Goal: Task Accomplishment & Management: Manage account settings

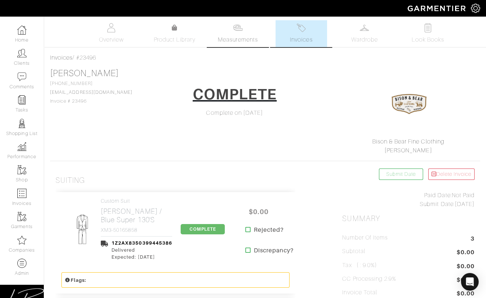
click at [246, 28] on link "Measurements" at bounding box center [238, 33] width 52 height 27
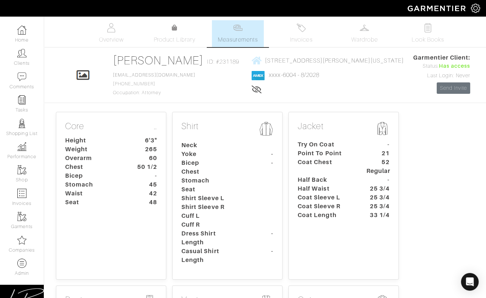
click at [348, 171] on dt "Coat Chest" at bounding box center [326, 167] width 69 height 18
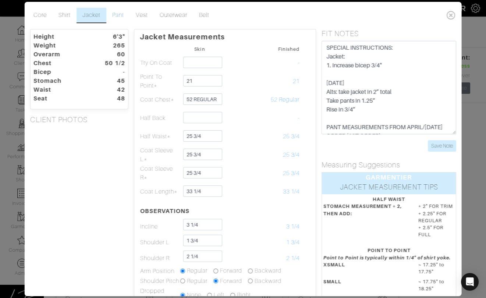
click at [124, 13] on link "Pant" at bounding box center [118, 15] width 24 height 15
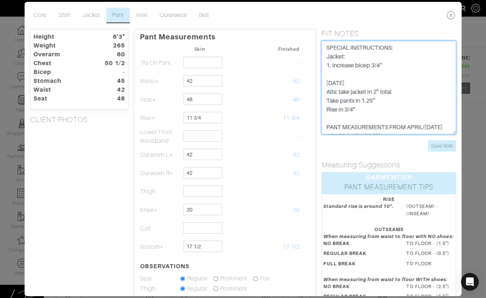
click at [365, 84] on textarea "SPECIAL INSTRUCTIONS: Jacket: 1. Increase bicep 3/4" 8/5/25 Alts: take jacket i…" at bounding box center [389, 88] width 135 height 94
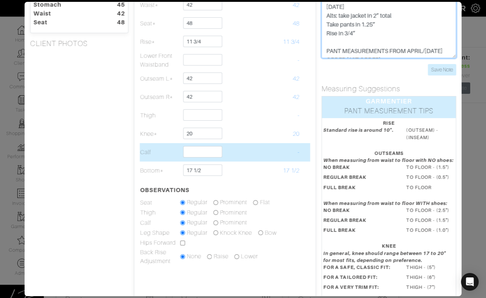
scroll to position [77, 0]
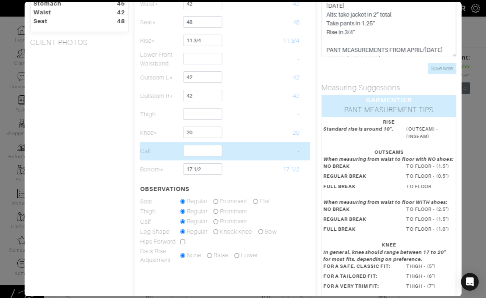
click at [249, 152] on td at bounding box center [240, 151] width 40 height 18
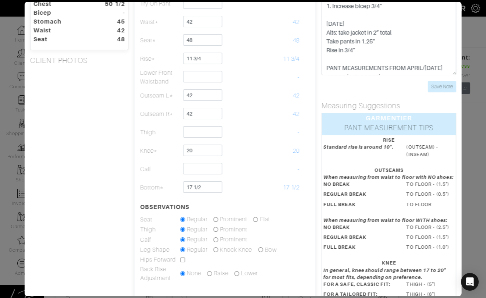
click at [111, 159] on div "Height 6'3" Weight 265 Overarm 60 Chest 50 1/2 Bicep - Stomach 45 Waist 42 Seat…" at bounding box center [78, 165] width 109 height 390
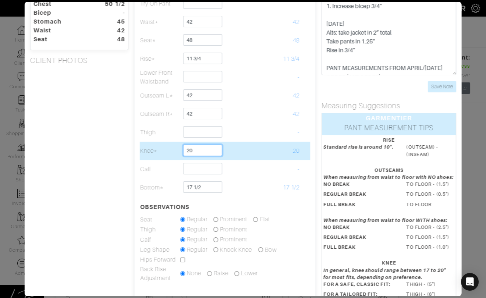
click at [204, 148] on input "20" at bounding box center [202, 150] width 39 height 11
type input "20 1/4"
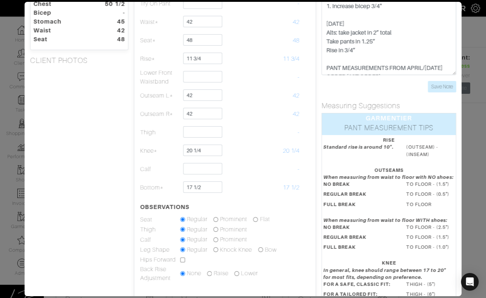
click at [126, 160] on div "Height 6'3" Weight 265 Overarm 60 Chest 50 1/2 Bicep - Stomach 45 Waist 42 Seat…" at bounding box center [78, 165] width 109 height 390
click at [109, 117] on div "Height 6'3" Weight 265 Overarm 60 Chest 50 1/2 Bicep - Stomach 45 Waist 42 Seat…" at bounding box center [78, 165] width 109 height 390
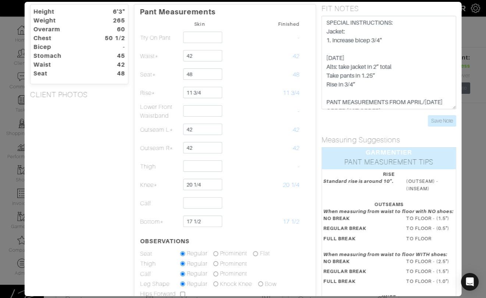
scroll to position [8, 0]
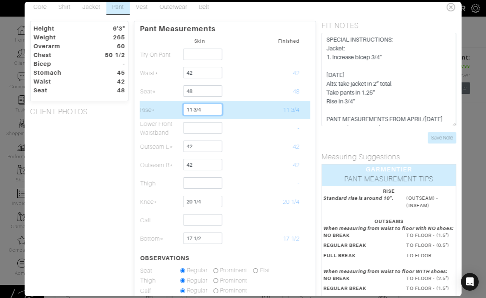
drag, startPoint x: 207, startPoint y: 109, endPoint x: 207, endPoint y: 101, distance: 8.5
click at [207, 101] on td "11 3/4" at bounding box center [200, 110] width 40 height 18
type input "12"
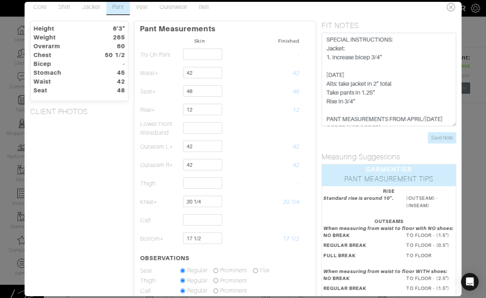
click at [116, 141] on div "Height 6'3" Weight 265 Overarm 60 Chest 50 1/2 Bicep - Stomach 45 Waist 42 Seat…" at bounding box center [78, 216] width 109 height 390
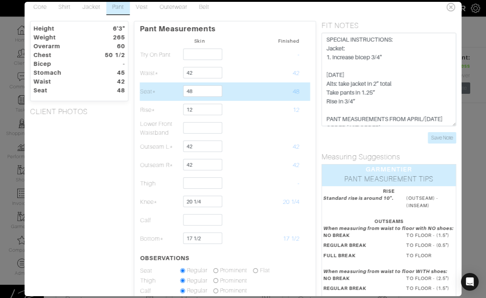
click at [264, 98] on td "48" at bounding box center [280, 91] width 40 height 18
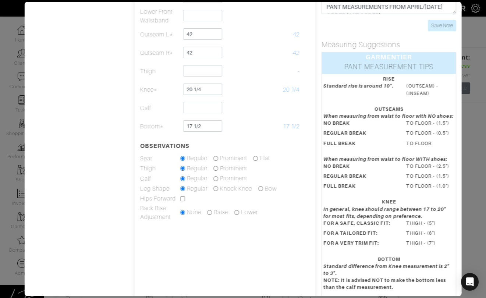
scroll to position [121, 0]
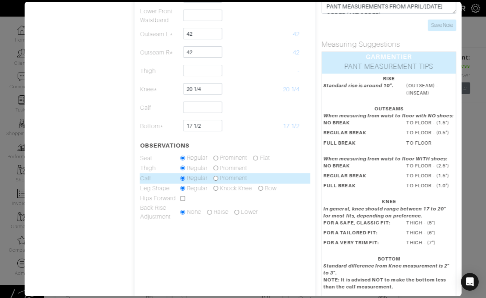
drag, startPoint x: 217, startPoint y: 176, endPoint x: 201, endPoint y: 177, distance: 15.1
click at [217, 176] on input "radio" at bounding box center [216, 178] width 5 height 5
radio input "true"
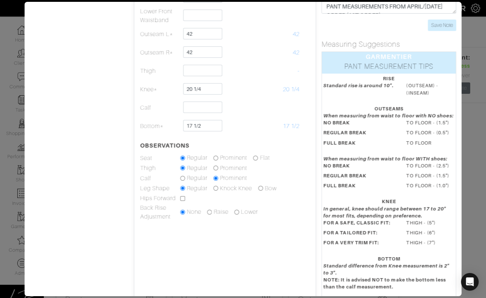
click at [86, 167] on div "Height 6'3" Weight 265 Overarm 60 Chest 50 1/2 Bicep - Stomach 45 Waist 42 Seat…" at bounding box center [78, 103] width 109 height 390
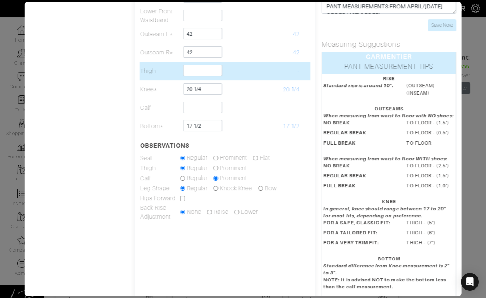
click at [254, 70] on td at bounding box center [240, 71] width 40 height 18
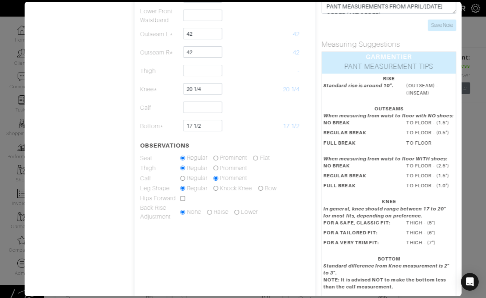
scroll to position [120, 0]
